Goal: Task Accomplishment & Management: Use online tool/utility

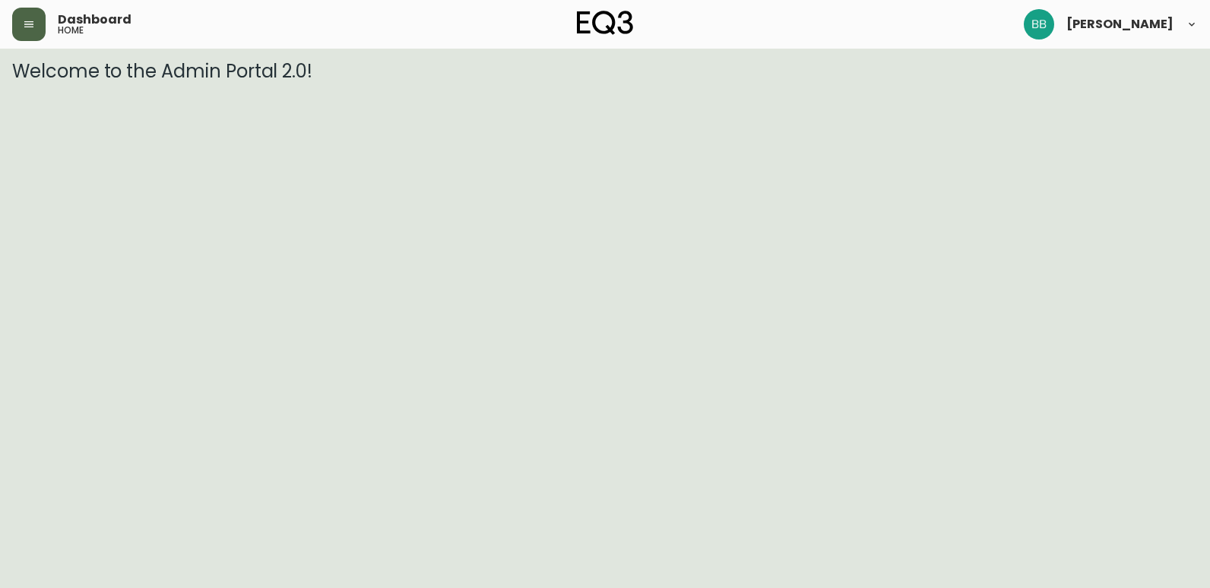
click at [32, 21] on icon "button" at bounding box center [29, 24] width 12 height 12
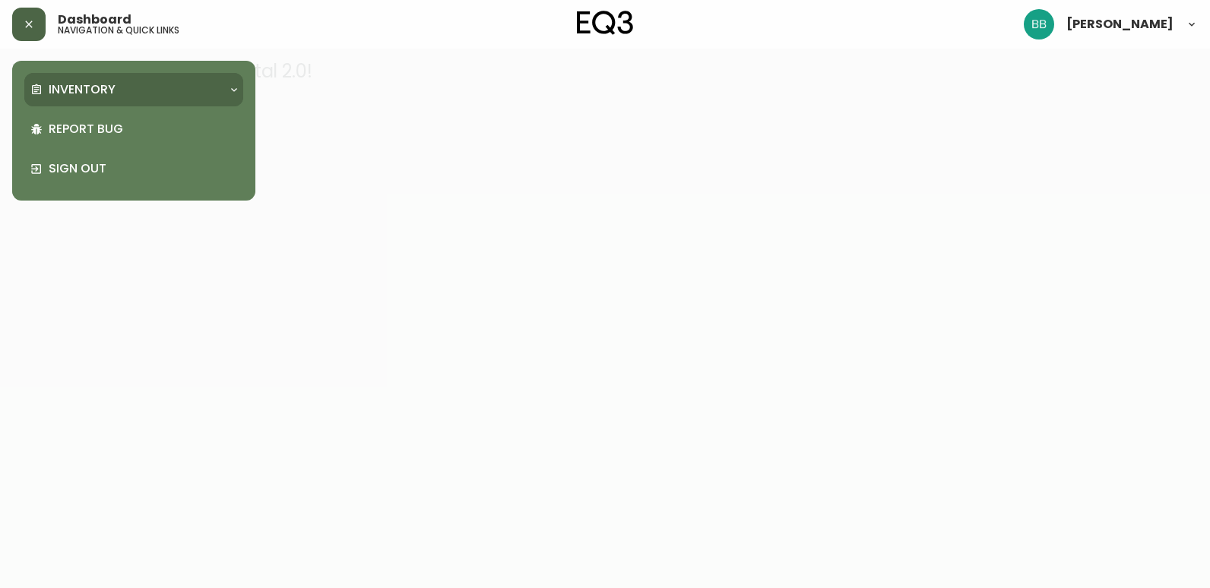
click at [70, 84] on p "Inventory" at bounding box center [82, 89] width 67 height 17
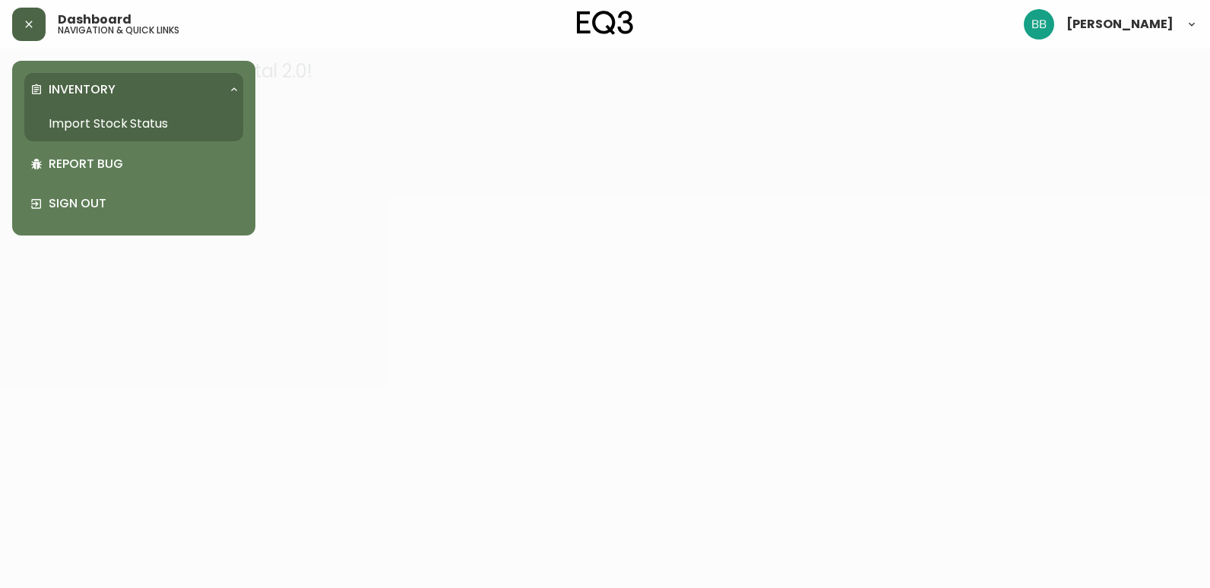
click at [81, 121] on link "Import Stock Status" at bounding box center [133, 123] width 219 height 35
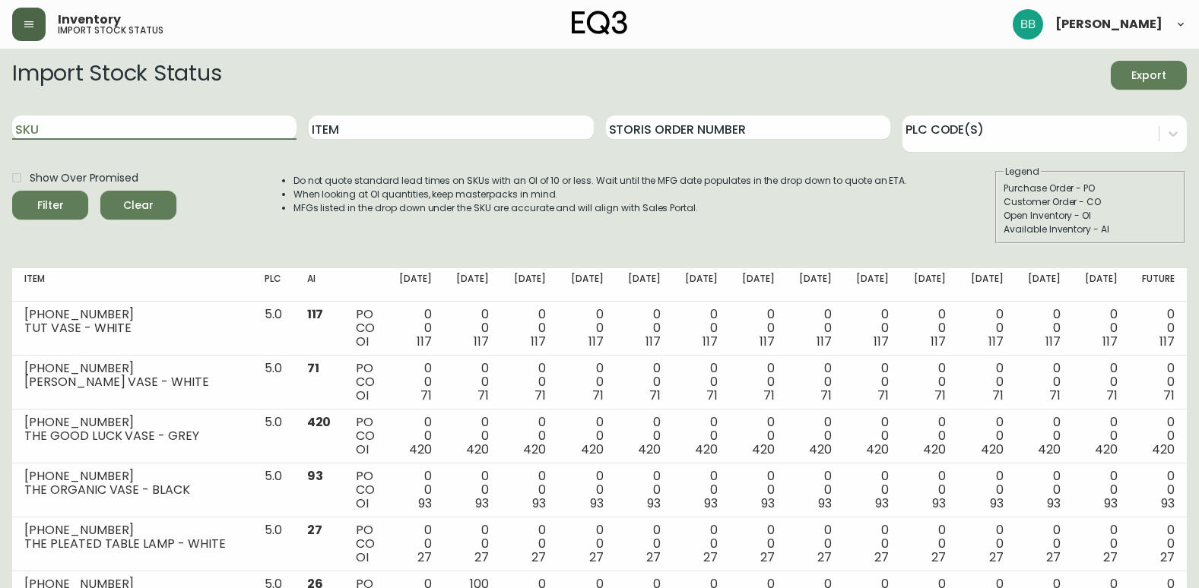
drag, startPoint x: 53, startPoint y: 121, endPoint x: -2, endPoint y: 117, distance: 54.9
click at [31, 119] on input "SKU" at bounding box center [154, 128] width 284 height 24
click at [23, 126] on input "SKU" at bounding box center [154, 128] width 284 height 24
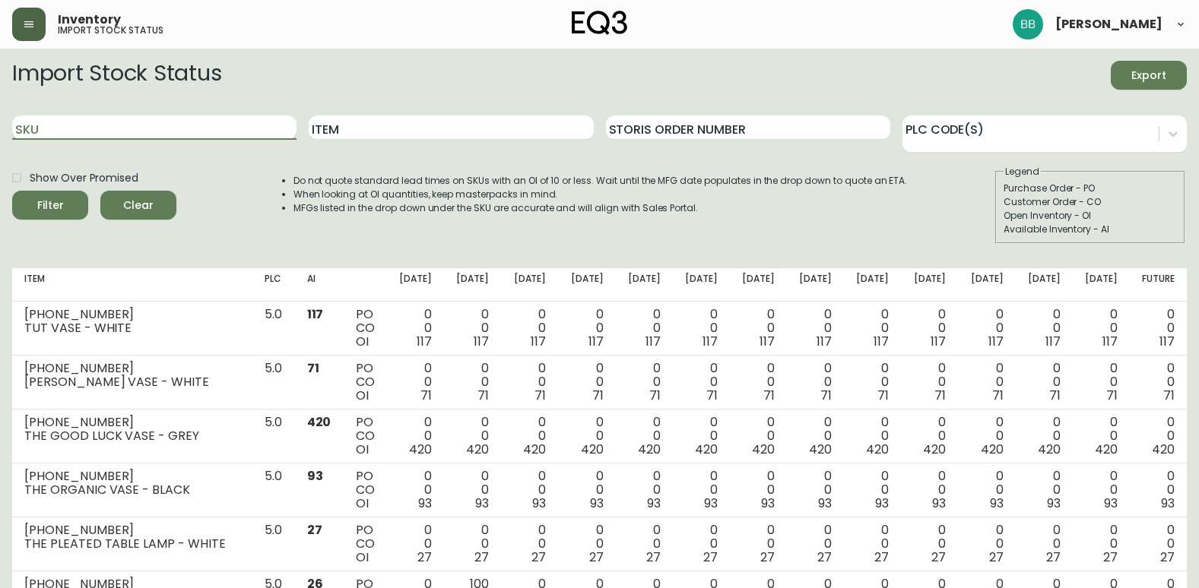
paste input "3020-623-13-A"
click at [12, 191] on button "Filter" at bounding box center [50, 205] width 76 height 29
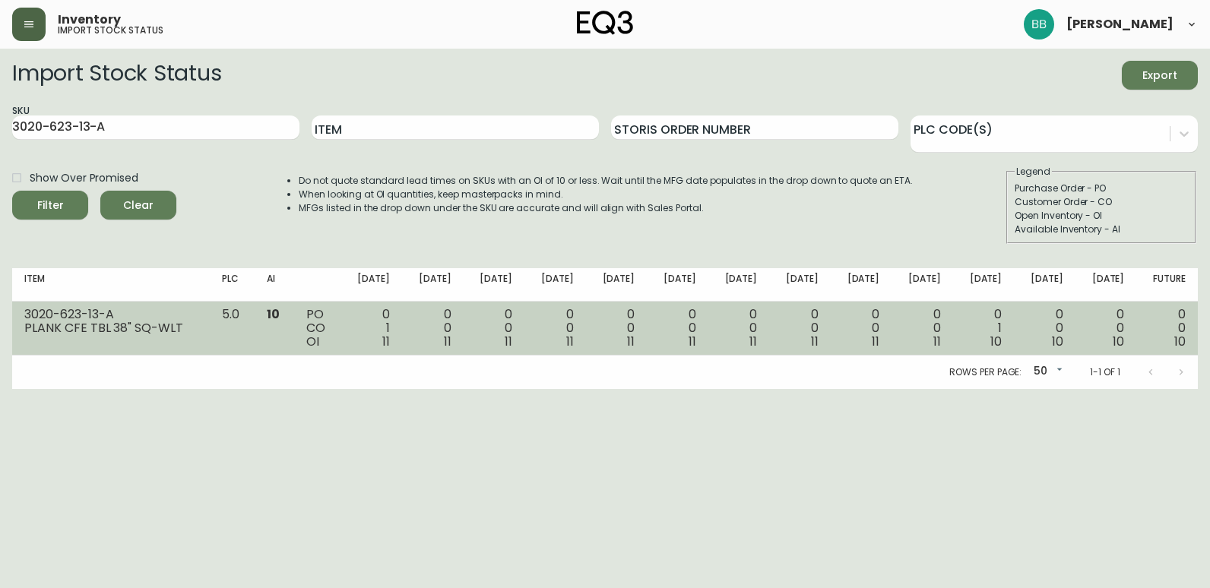
click at [271, 312] on span "10" at bounding box center [273, 314] width 13 height 17
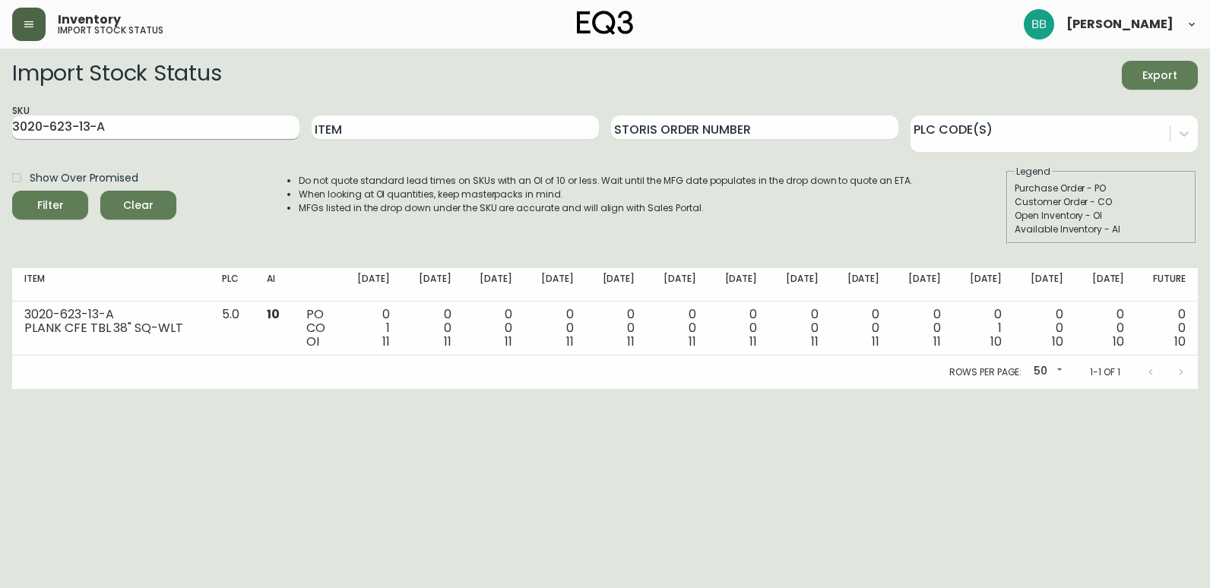
click at [117, 126] on input "3020-623-13-A" at bounding box center [155, 128] width 287 height 24
drag, startPoint x: 104, startPoint y: 125, endPoint x: -51, endPoint y: 122, distance: 155.1
click at [0, 122] on html "Inventory import stock status [PERSON_NAME] Import Stock Status Export SKU 3020…" at bounding box center [605, 194] width 1210 height 389
paste input "9-16-B"
type input "3020-629-16-B"
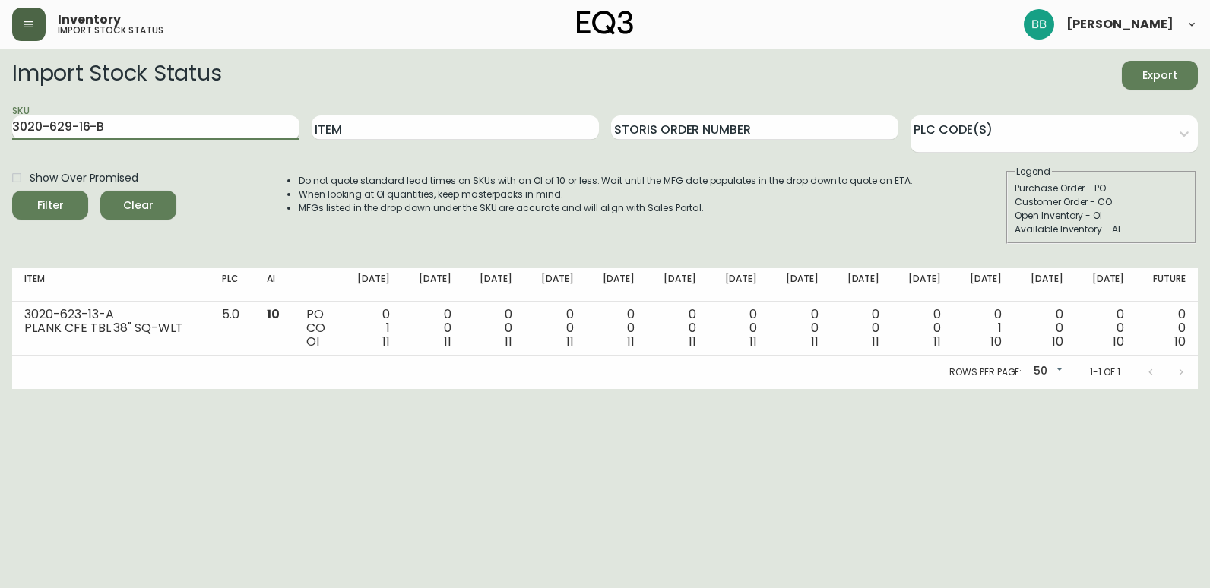
click at [12, 191] on button "Filter" at bounding box center [50, 205] width 76 height 29
